Goal: Information Seeking & Learning: Learn about a topic

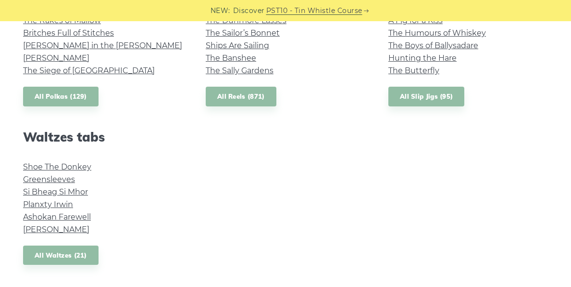
scroll to position [758, 0]
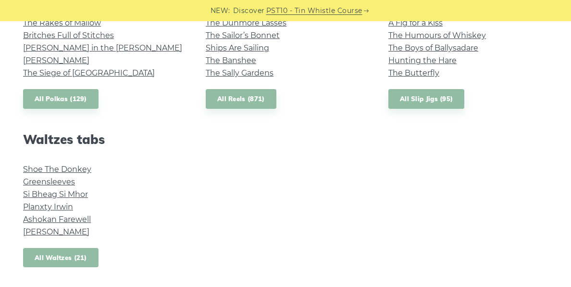
click at [78, 254] on link "All Waltzes (21)" at bounding box center [61, 258] width 76 height 20
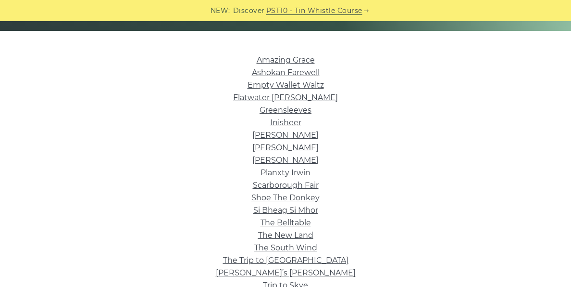
scroll to position [220, 0]
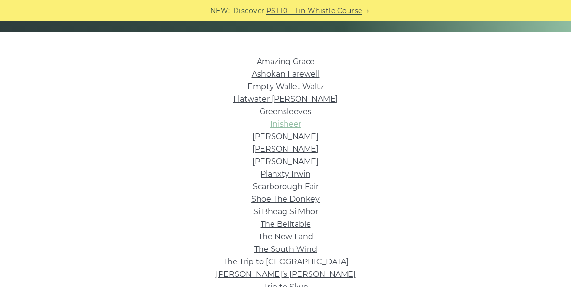
click at [287, 127] on link "Inisheer" at bounding box center [285, 123] width 31 height 9
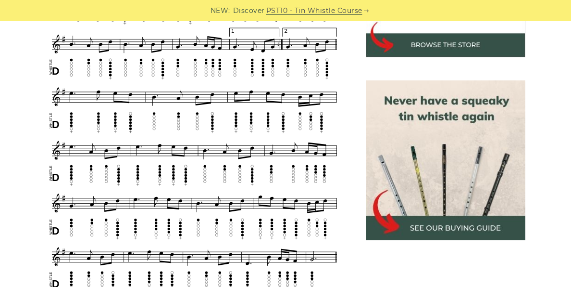
scroll to position [382, 0]
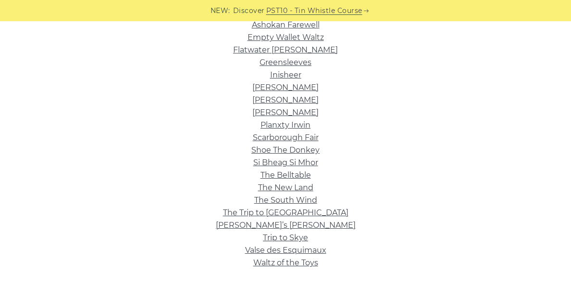
scroll to position [272, 0]
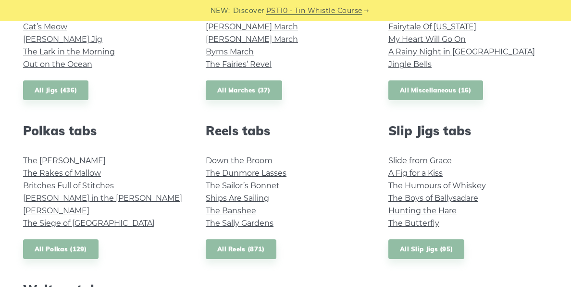
scroll to position [594, 0]
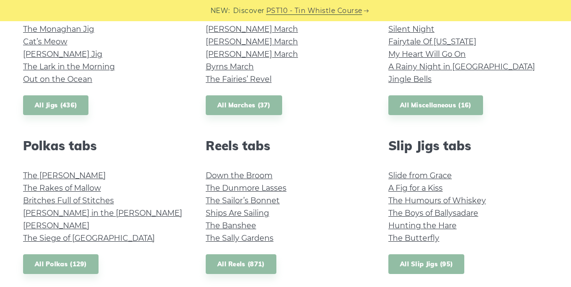
click at [413, 267] on link "All Slip Jigs (95)" at bounding box center [427, 264] width 76 height 20
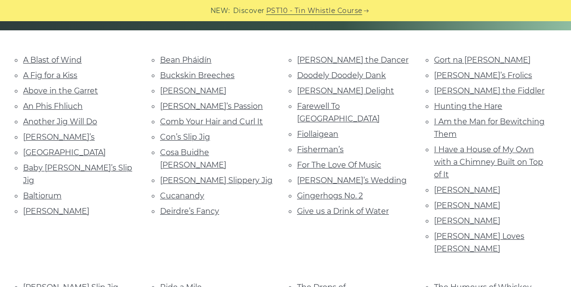
scroll to position [214, 0]
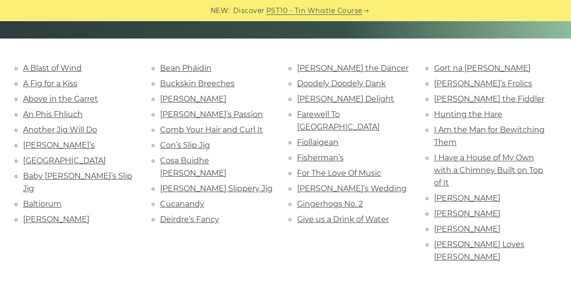
click at [366, 213] on li "Give us a Drink of Water" at bounding box center [354, 219] width 114 height 13
click at [365, 215] on link "Give us a Drink of Water" at bounding box center [343, 219] width 92 height 9
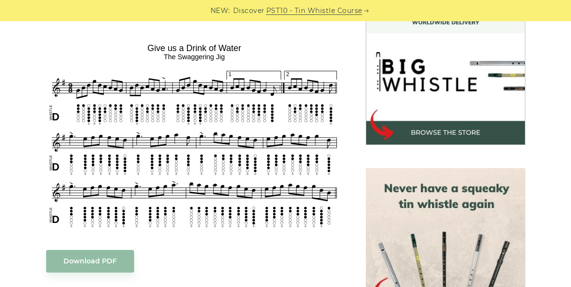
scroll to position [295, 0]
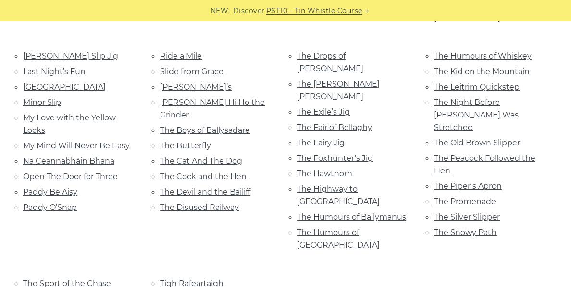
scroll to position [438, 0]
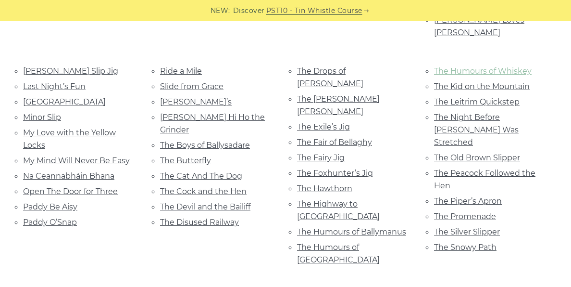
click at [500, 66] on link "The Humours of Whiskey" at bounding box center [483, 70] width 98 height 9
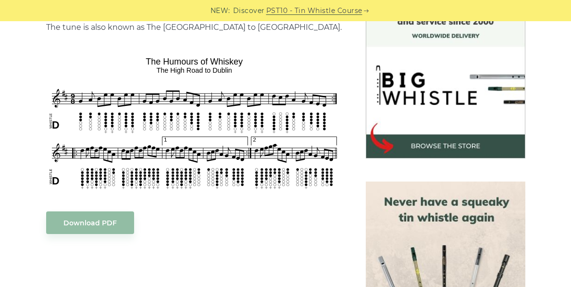
scroll to position [269, 0]
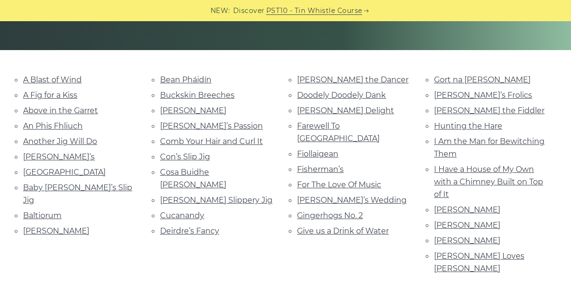
scroll to position [192, 0]
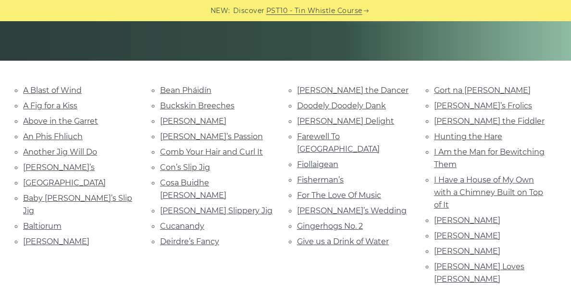
click at [451, 145] on li "I Am the Man for Bewitching Them" at bounding box center [491, 157] width 114 height 25
click at [451, 139] on link "Hunting the Hare" at bounding box center [468, 136] width 68 height 9
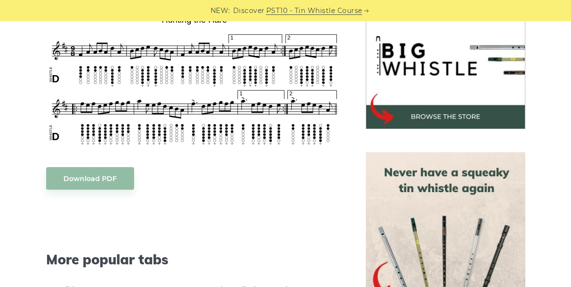
scroll to position [306, 0]
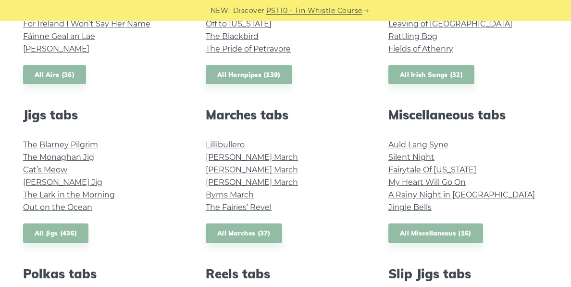
scroll to position [469, 0]
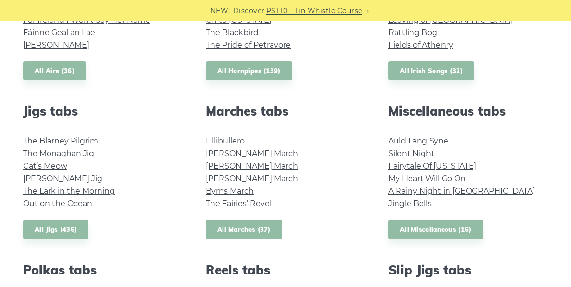
click at [246, 229] on link "All Marches (37)" at bounding box center [244, 229] width 76 height 20
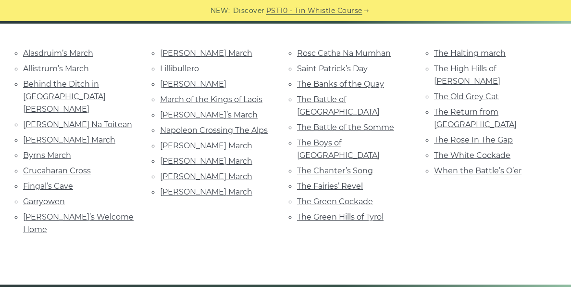
scroll to position [231, 0]
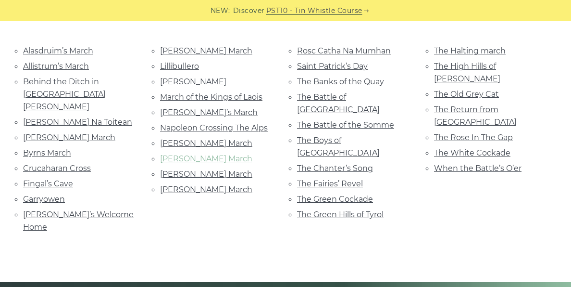
click at [181, 160] on link "[PERSON_NAME] March" at bounding box center [206, 158] width 92 height 9
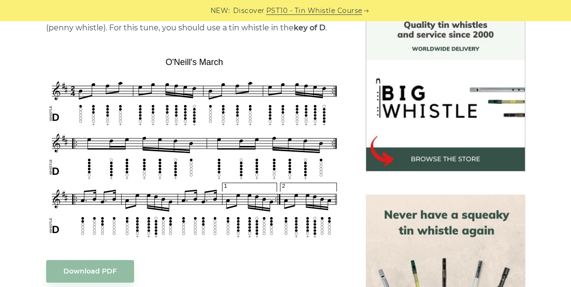
scroll to position [265, 0]
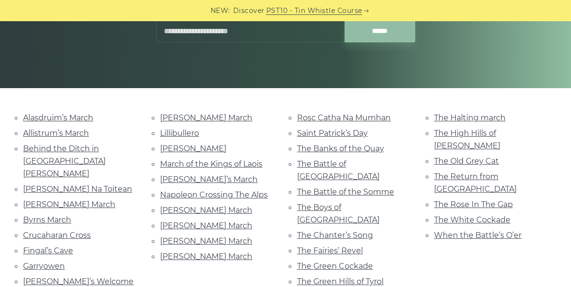
scroll to position [190, 0]
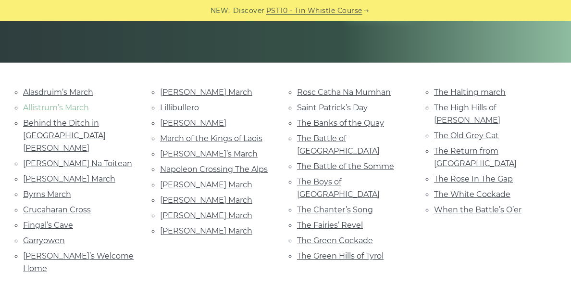
click at [63, 105] on link "Allistrum’s March" at bounding box center [56, 107] width 66 height 9
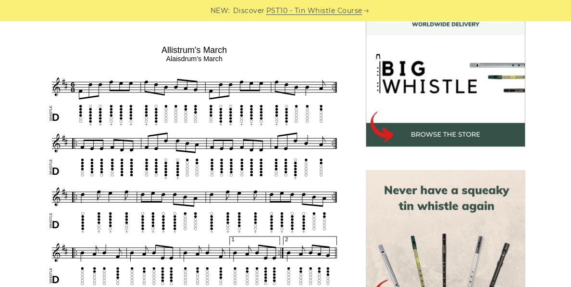
scroll to position [292, 0]
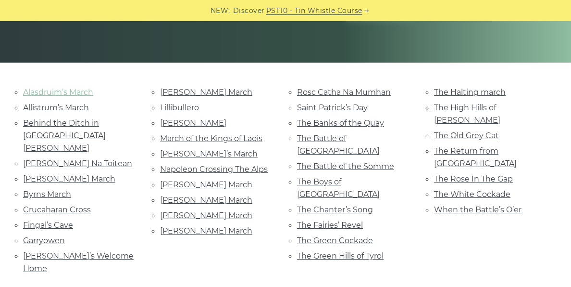
click at [80, 88] on link "Alasdruim’s March" at bounding box center [58, 92] width 70 height 9
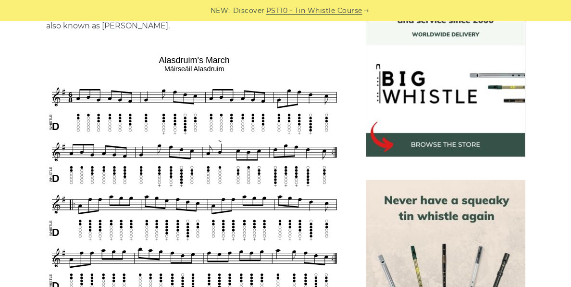
scroll to position [279, 0]
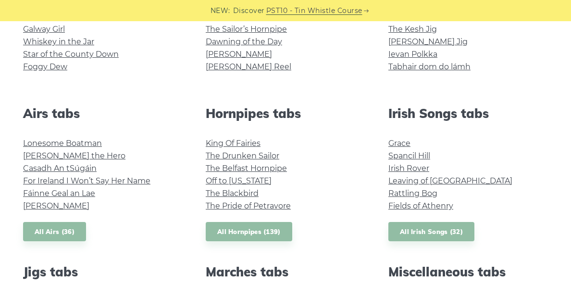
scroll to position [309, 0]
click at [60, 236] on link "All Airs (36)" at bounding box center [54, 231] width 63 height 20
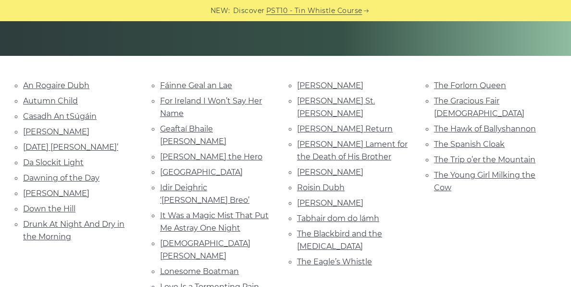
scroll to position [189, 0]
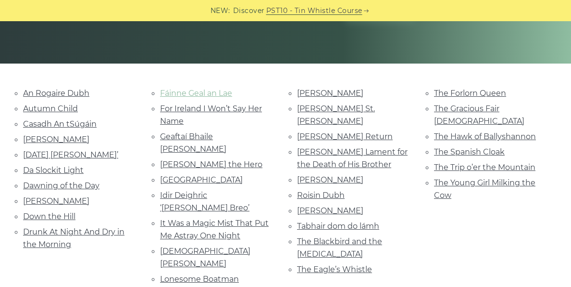
click at [206, 94] on link "Fáinne Geal an Lae" at bounding box center [196, 92] width 72 height 9
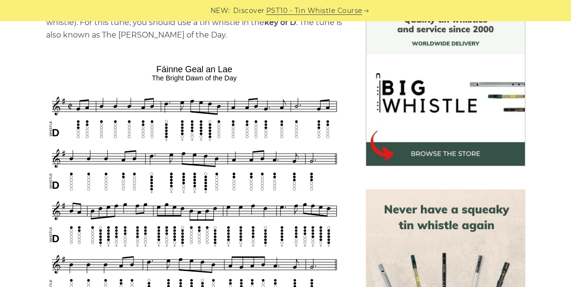
scroll to position [280, 0]
